Goal: Information Seeking & Learning: Learn about a topic

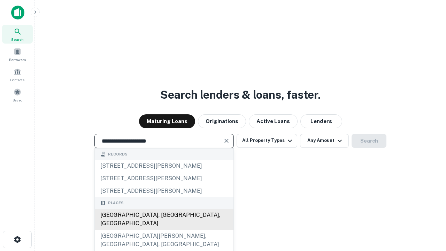
click at [164, 230] on div "[GEOGRAPHIC_DATA], [GEOGRAPHIC_DATA], [GEOGRAPHIC_DATA]" at bounding box center [164, 219] width 139 height 21
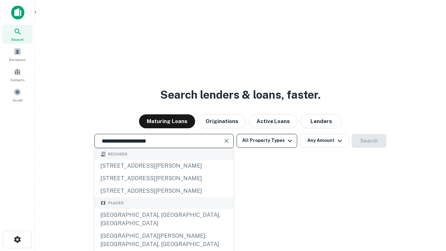
type input "**********"
click at [267, 141] on button "All Property Types" at bounding box center [267, 141] width 61 height 14
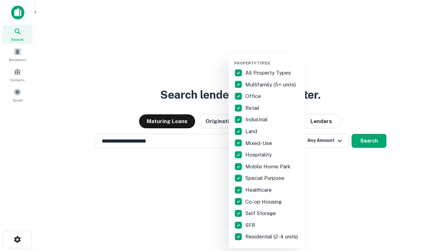
click at [273, 59] on button "button" at bounding box center [272, 59] width 77 height 0
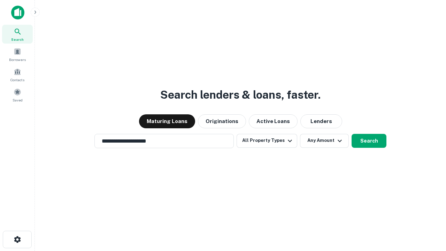
scroll to position [11, 0]
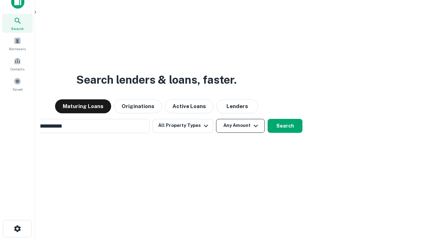
click at [216, 119] on button "Any Amount" at bounding box center [240, 126] width 49 height 14
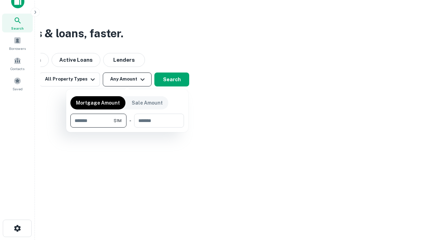
type input "*******"
click at [127, 128] on button "button" at bounding box center [127, 128] width 114 height 0
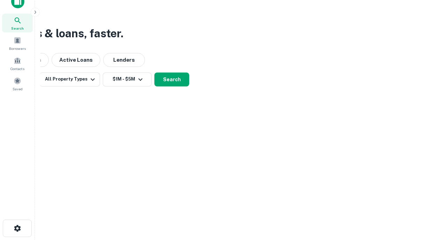
scroll to position [4, 129]
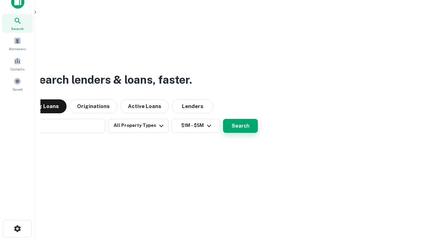
click at [223, 119] on button "Search" at bounding box center [240, 126] width 35 height 14
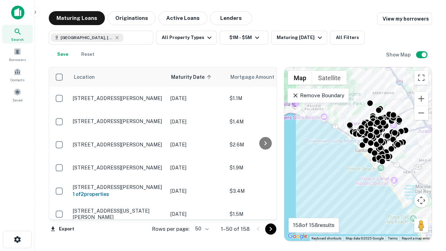
click at [201, 229] on body "Search Borrowers Contacts Saved Maturing Loans Originations Active Loans Lender…" at bounding box center [223, 125] width 446 height 251
click at [201, 211] on li "25" at bounding box center [201, 211] width 20 height 13
